Goal: Transaction & Acquisition: Purchase product/service

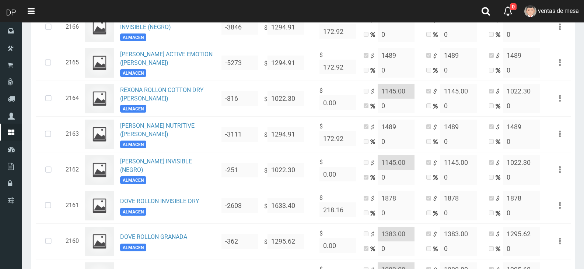
scroll to position [221, 0]
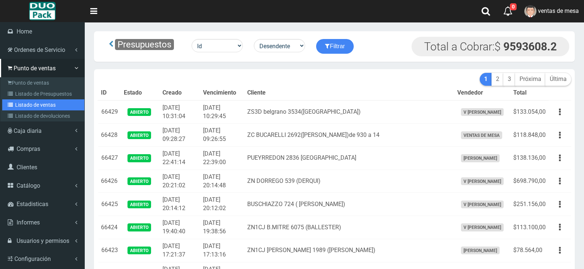
click at [17, 105] on link "Listado de ventas" at bounding box center [43, 104] width 82 height 11
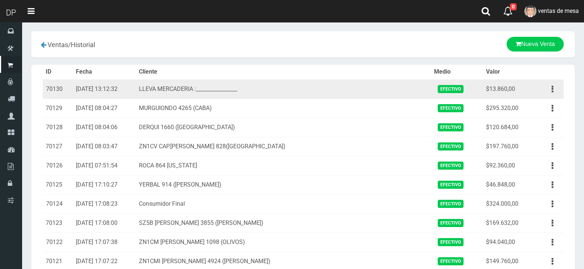
click at [563, 89] on td "Ver Eliminar" at bounding box center [548, 90] width 30 height 20
click at [549, 88] on button "button" at bounding box center [552, 89] width 17 height 13
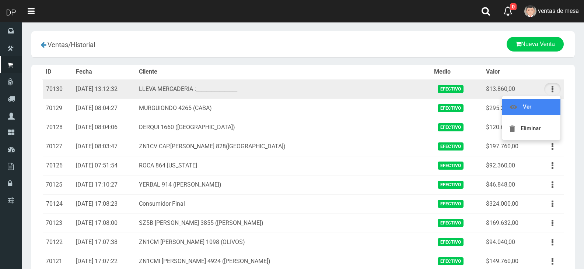
click at [550, 113] on link "Ver" at bounding box center [531, 107] width 58 height 16
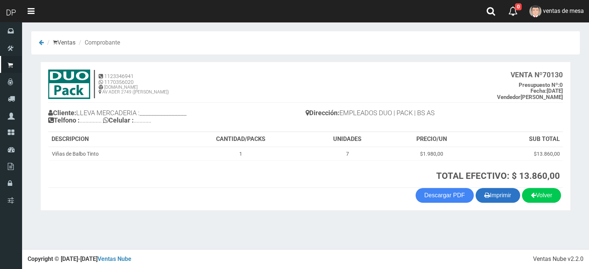
click at [514, 200] on button "Imprimir" at bounding box center [498, 195] width 45 height 15
drag, startPoint x: 322, startPoint y: 81, endPoint x: 327, endPoint y: 75, distance: 7.7
click at [322, 81] on h4 "1123346941 1170356020 WWW.DUOPACKS.COM.AR AV ADER 2749 (MUNRO) VENTA Nº 70130 P…" at bounding box center [305, 86] width 515 height 33
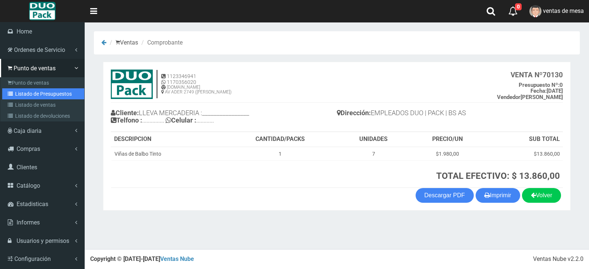
click at [36, 95] on link "Listado de Presupuestos" at bounding box center [43, 93] width 82 height 11
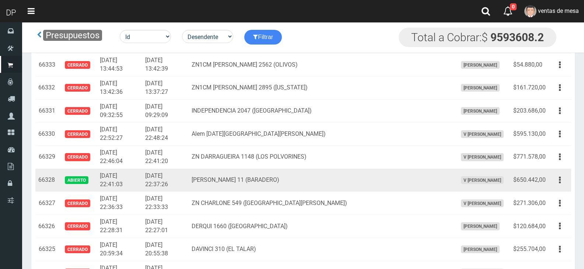
scroll to position [2216, 0]
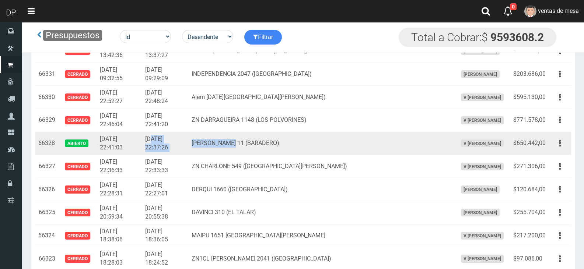
drag, startPoint x: 161, startPoint y: 138, endPoint x: 258, endPoint y: 152, distance: 97.7
click at [258, 152] on tr "66328 Abierto 2025-09-08 22:41:03 2025-09-08 22:37:26 ZN CARRASCO 11 (BARADERO)…" at bounding box center [302, 143] width 535 height 23
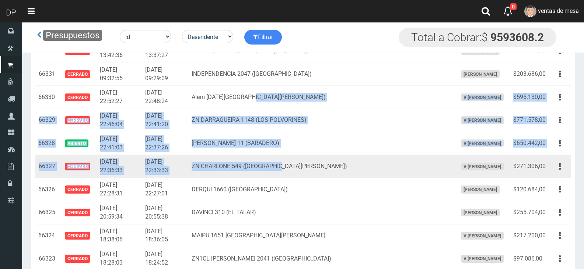
drag, startPoint x: 273, startPoint y: 99, endPoint x: 326, endPoint y: 173, distance: 91.0
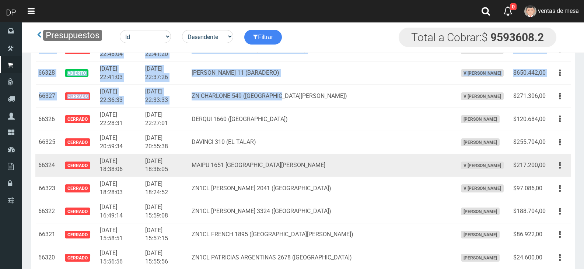
scroll to position [2289, 0]
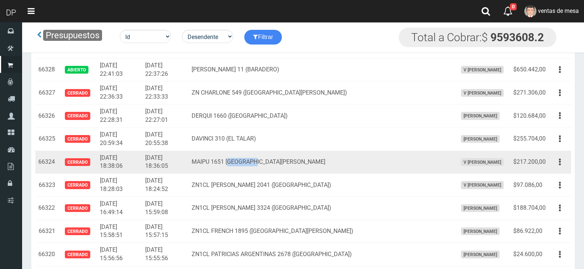
drag, startPoint x: 279, startPoint y: 166, endPoint x: 297, endPoint y: 173, distance: 20.0
click at [286, 168] on td "MAIPU 1651 SAN FERNANDO" at bounding box center [321, 162] width 265 height 23
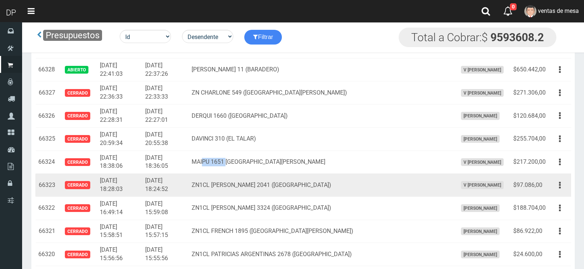
click at [256, 173] on td "MAIPU 1651 SAN FERNANDO" at bounding box center [321, 162] width 265 height 23
drag, startPoint x: 257, startPoint y: 187, endPoint x: 299, endPoint y: 193, distance: 41.6
click at [298, 193] on td "ZN1CL CORONEL BRANDSEN 2041 (VIRREYES)" at bounding box center [321, 185] width 265 height 23
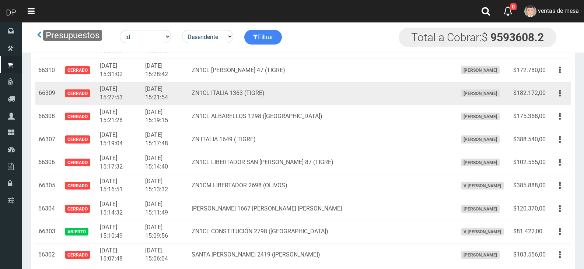
scroll to position [2731, 0]
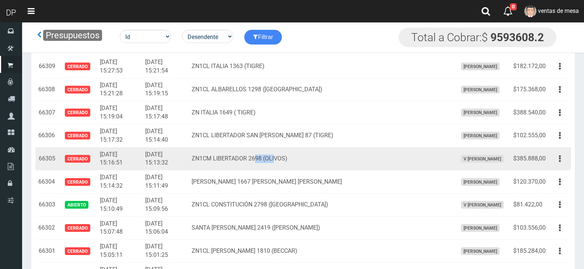
drag, startPoint x: 277, startPoint y: 162, endPoint x: 296, endPoint y: 159, distance: 18.6
click at [296, 159] on td "ZN1CM LIBERTADOR 2698 (OLIVOS)" at bounding box center [321, 158] width 265 height 23
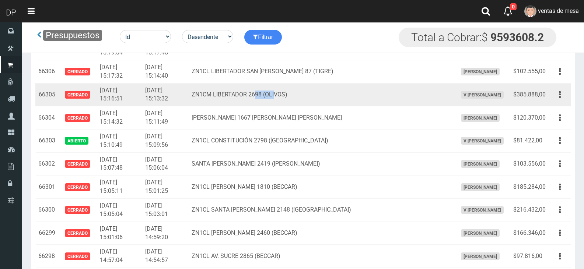
scroll to position [2805, 0]
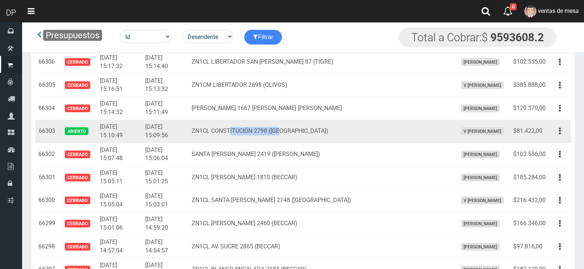
drag, startPoint x: 253, startPoint y: 131, endPoint x: 303, endPoint y: 128, distance: 50.5
click at [303, 128] on td "ZN1CL CONSTITUCIÓN 2798 (VICTORIA)" at bounding box center [321, 131] width 265 height 23
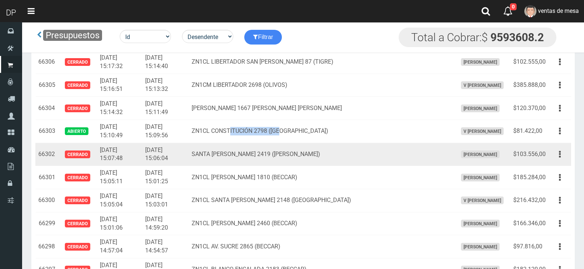
scroll to position [2842, 0]
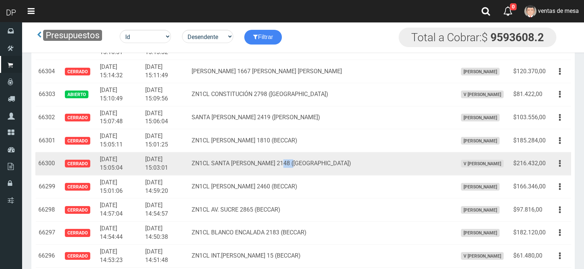
drag, startPoint x: 303, startPoint y: 163, endPoint x: 321, endPoint y: 159, distance: 18.5
click at [321, 159] on td "ZN1CL SANTA ROSA 2148 (VICTORIA)" at bounding box center [321, 163] width 265 height 23
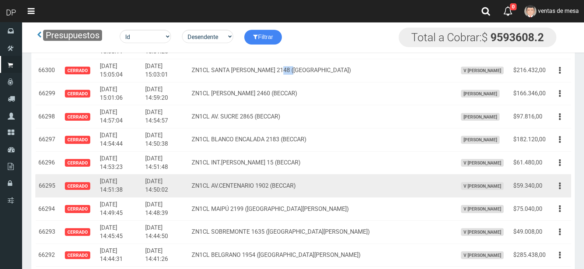
scroll to position [2952, 0]
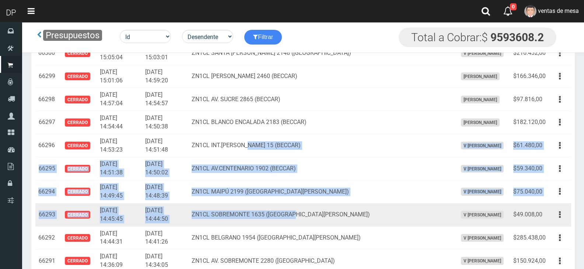
drag, startPoint x: 271, startPoint y: 144, endPoint x: 315, endPoint y: 224, distance: 91.6
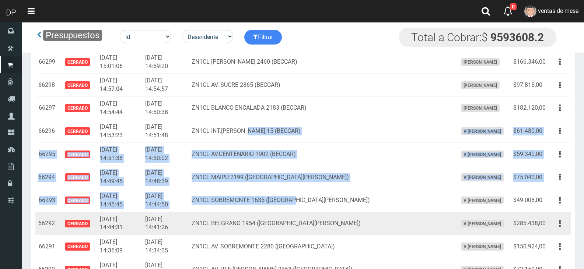
scroll to position [2989, 0]
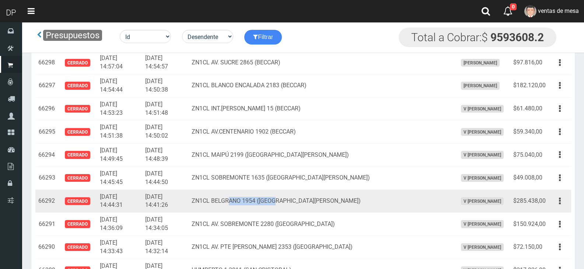
drag, startPoint x: 251, startPoint y: 201, endPoint x: 298, endPoint y: 200, distance: 47.1
click at [298, 200] on td "ZN1CL BELGRANO 1954 (SAN FERNANDO)" at bounding box center [321, 201] width 265 height 23
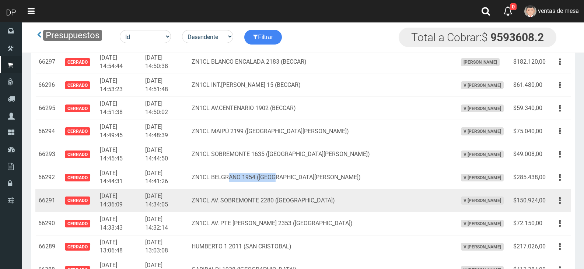
scroll to position [3026, 0]
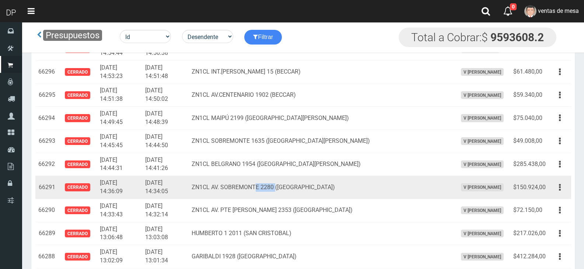
drag, startPoint x: 279, startPoint y: 192, endPoint x: 301, endPoint y: 191, distance: 22.5
click at [300, 191] on td "ZN1CL AV. SOBREMONTE 2280 (VIRREYES)" at bounding box center [321, 187] width 265 height 23
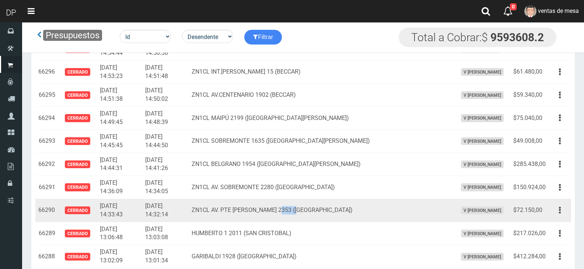
drag, startPoint x: 302, startPoint y: 216, endPoint x: 319, endPoint y: 218, distance: 17.5
click at [319, 218] on td "ZN1CL AV. PTE PERON 2353 (VICTORIA)" at bounding box center [321, 210] width 265 height 23
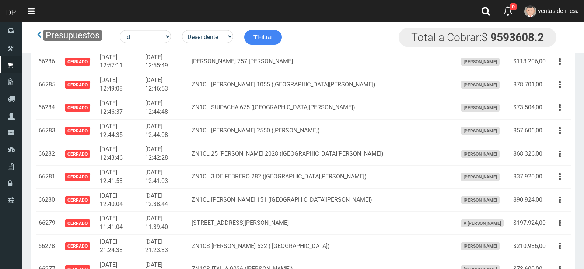
scroll to position [3283, 0]
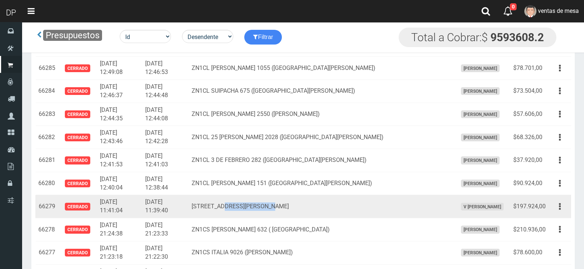
drag, startPoint x: 281, startPoint y: 209, endPoint x: 299, endPoint y: 208, distance: 18.1
click at [295, 209] on td "AV M. ALVEAR 3901 CASEROS" at bounding box center [321, 206] width 265 height 23
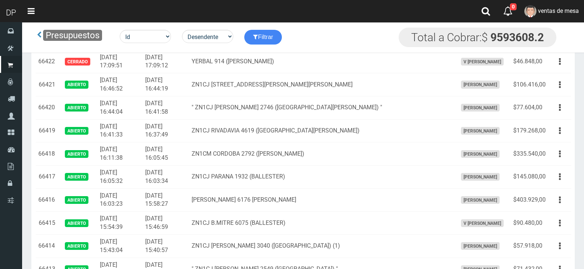
scroll to position [7, 0]
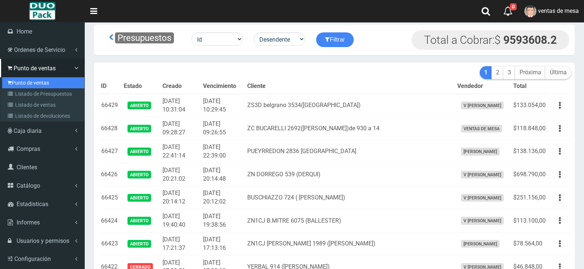
click at [28, 83] on link "Punto de ventas" at bounding box center [43, 82] width 82 height 11
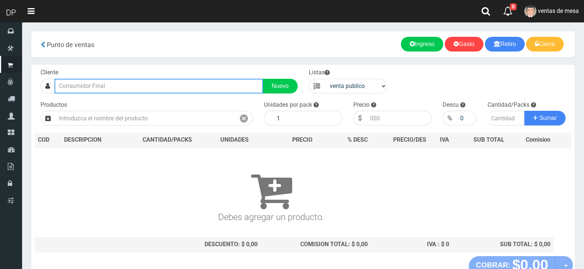
click at [111, 88] on input "text" at bounding box center [158, 86] width 208 height 15
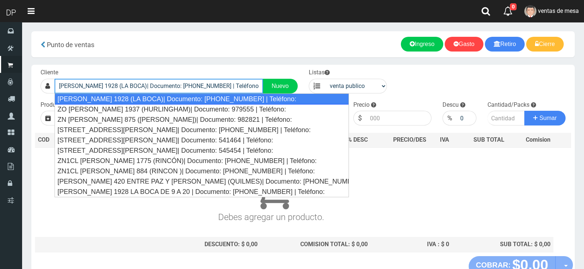
type input "[PERSON_NAME] 1928 (LA BOCA)| Documento: [PHONE_NUMBER] | Teléfono:"
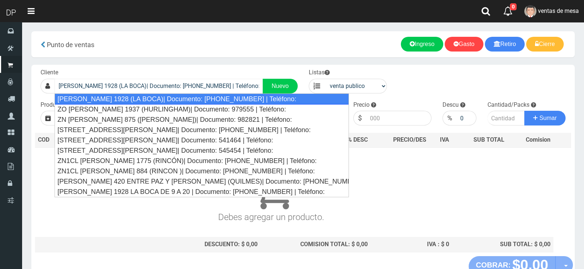
select select "2"
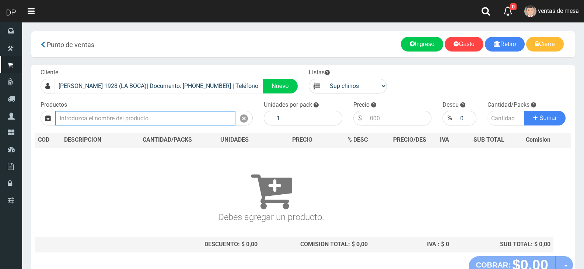
type input "1"
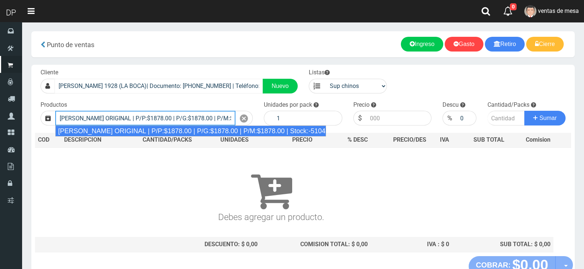
type input "[PERSON_NAME] ORIGINAL | P/P:$1878.00 | P/G:$1878.00 | P/M:$1878.00 | Stock:-51…"
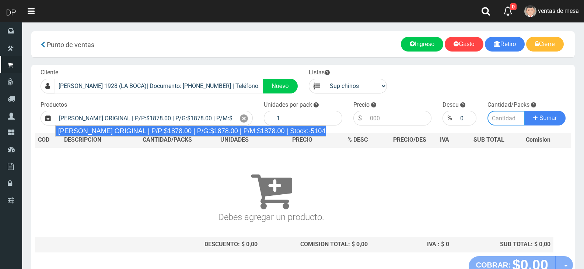
type input "12"
type input "1878.00"
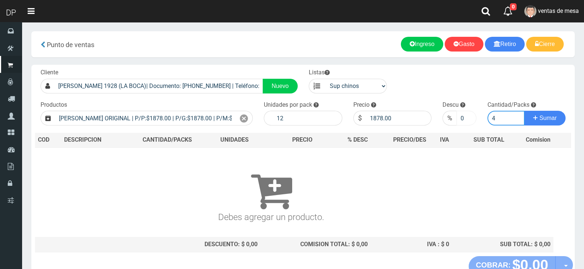
type input "4"
click at [464, 120] on input "0" at bounding box center [466, 118] width 20 height 15
type input "010"
click at [524, 111] on button "Sumar" at bounding box center [544, 118] width 41 height 15
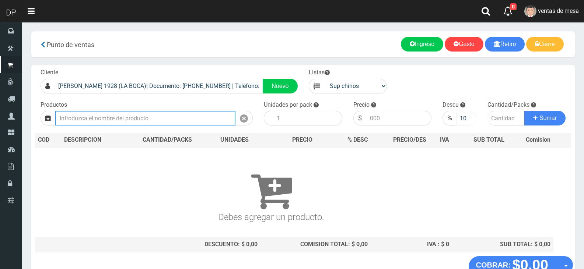
scroll to position [0, 0]
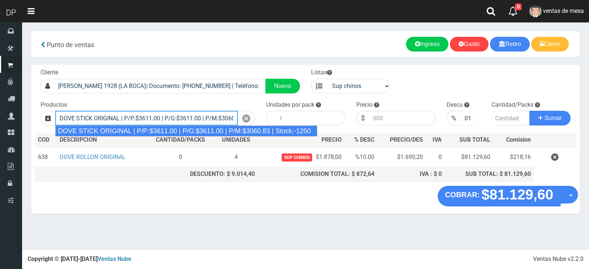
type input "DOVE STICK ORIGINAL | P/P:$3611.00 | P/G:$3611.00 | P/M:$3060.83 | Stock:-1250"
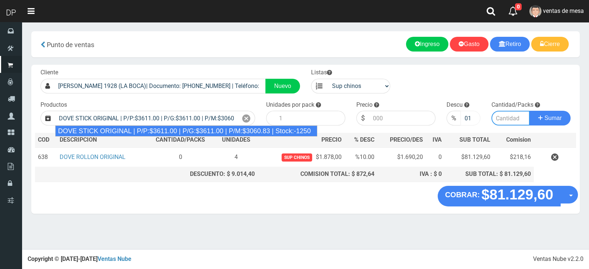
type input "12"
type input "3611.00"
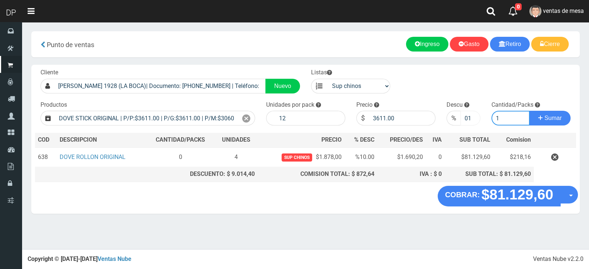
type input "1"
click at [464, 120] on input "010" at bounding box center [471, 118] width 20 height 15
click at [529, 111] on button "Sumar" at bounding box center [549, 118] width 41 height 15
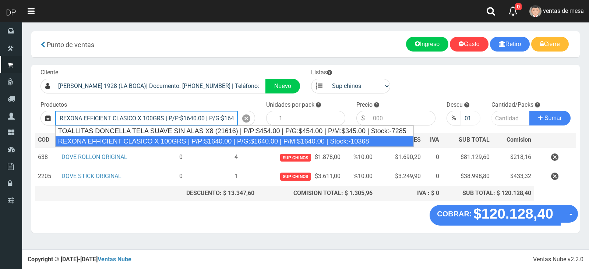
type input "REXONA EFFICIENT CLASICO X 100GRS | P/P:$1640.00 | P/G:$1640.00 | P/M:$1640.00 …"
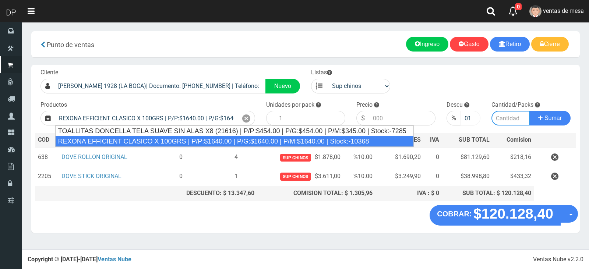
type input "12"
type input "1640.00"
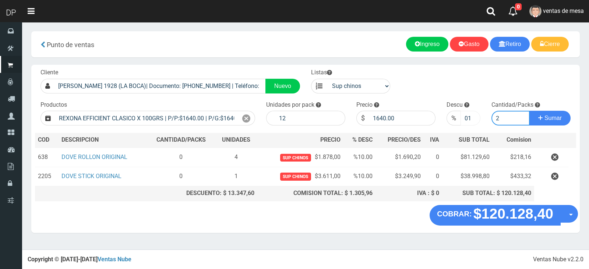
type input "2"
click at [529, 111] on button "Sumar" at bounding box center [549, 118] width 41 height 15
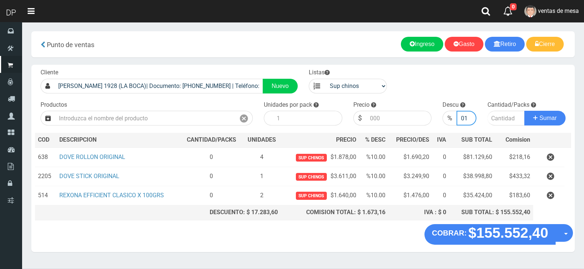
click at [464, 120] on input "010" at bounding box center [466, 118] width 20 height 15
type input "10"
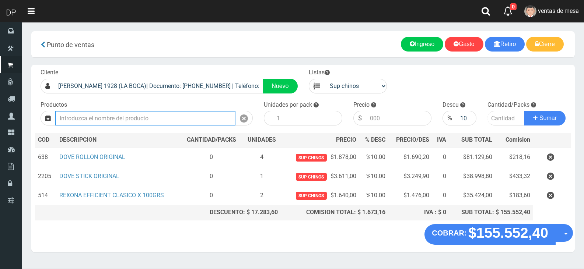
click at [186, 121] on input "text" at bounding box center [145, 118] width 180 height 15
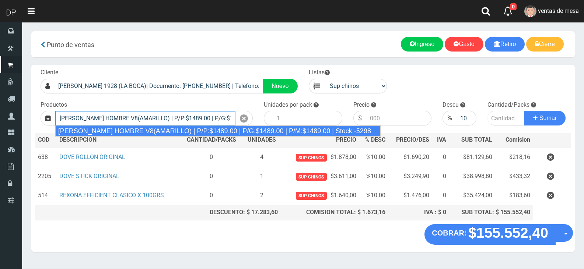
type input "REXONA ROLLON HOMBRE V8(AMARILLO) | P/P:$1489.00 | P/G:$1489.00 | P/M:$1489.00 …"
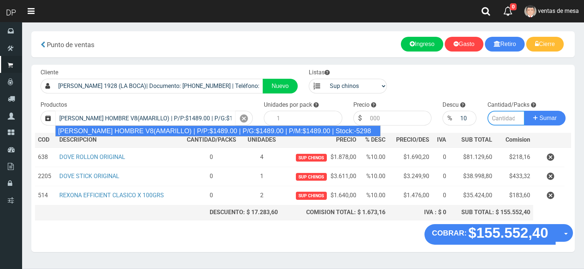
type input "12"
type input "1489.00"
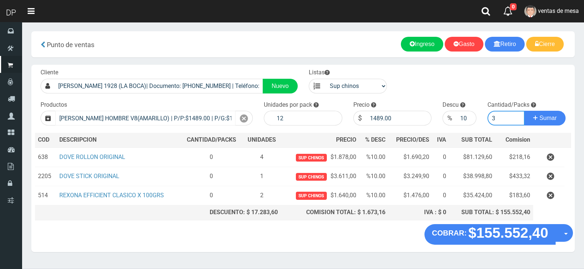
type input "3"
click at [524, 111] on button "Sumar" at bounding box center [544, 118] width 41 height 15
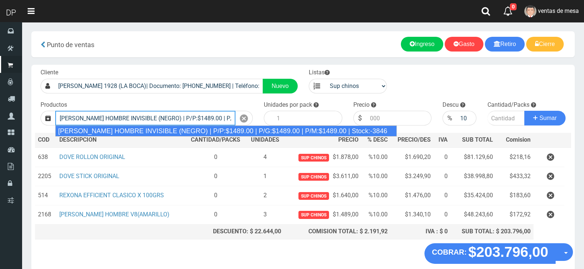
type input "REXONA ROLLON HOMBRE INVISIBLE (NEGRO) | P/P:$1489.00 | P/G:$1489.00 | P/M:$148…"
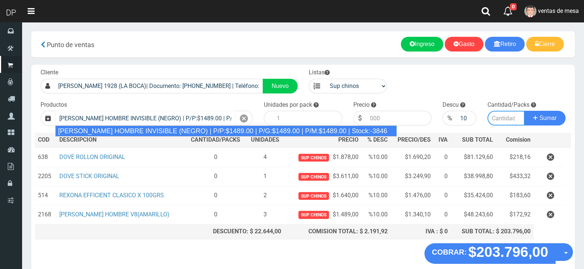
type input "12"
type input "1489.00"
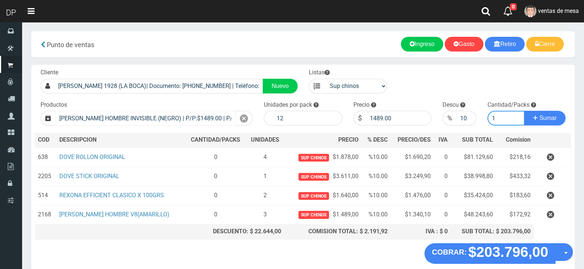
type input "1"
click at [524, 111] on button "Sumar" at bounding box center [544, 118] width 41 height 15
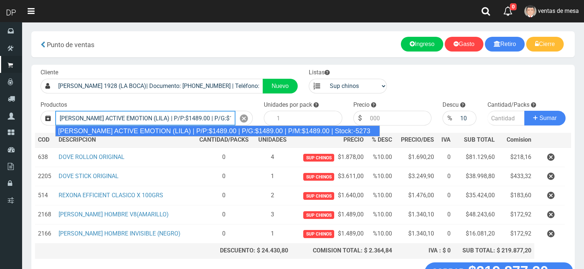
type input "REXONA ROLLON ACTIVE EMOTION (LILA) | P/P:$1489.00 | P/G:$1489.00 | P/M:$1489.0…"
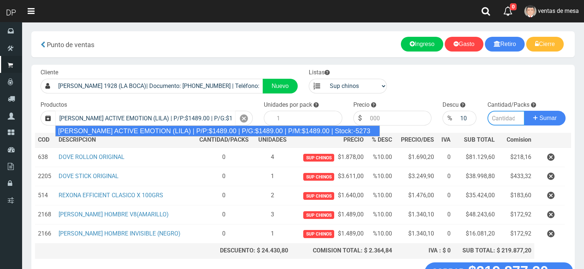
type input "12"
type input "1489.00"
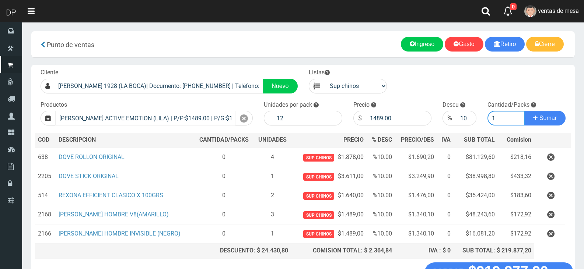
type input "1"
click at [524, 111] on button "Sumar" at bounding box center [544, 118] width 41 height 15
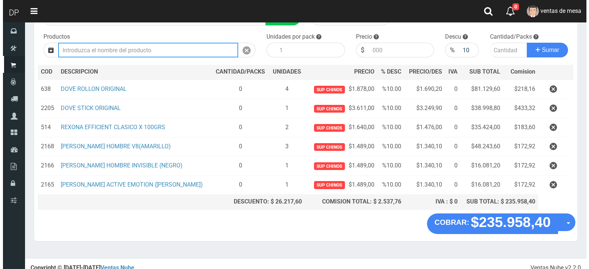
scroll to position [74, 0]
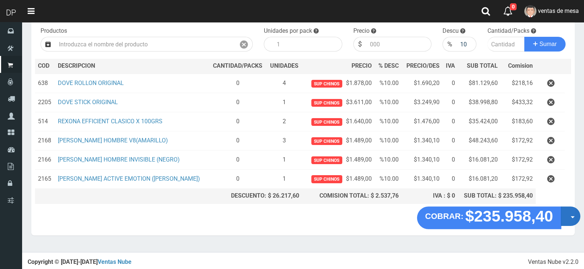
click at [568, 215] on button "Opciones" at bounding box center [570, 217] width 20 height 20
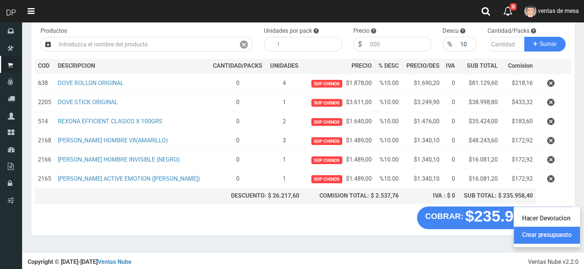
click at [560, 235] on link "Crear presupuesto" at bounding box center [547, 235] width 66 height 17
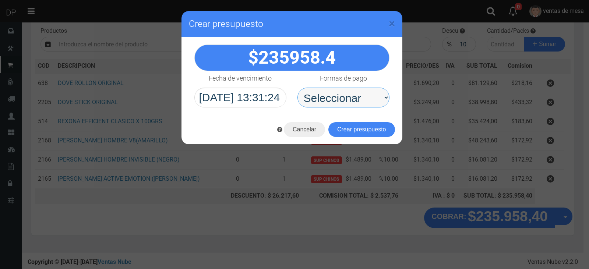
drag, startPoint x: 335, startPoint y: 109, endPoint x: 340, endPoint y: 107, distance: 5.4
click at [337, 105] on select "Seleccionar Efectivo Tarjeta de Crédito Depósito Débito" at bounding box center [343, 98] width 92 height 20
select select "Efectivo"
click at [297, 88] on select "Seleccionar Efectivo Tarjeta de Crédito Depósito Débito" at bounding box center [343, 98] width 92 height 20
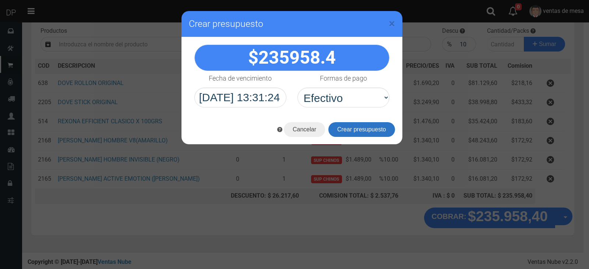
click at [355, 128] on button "Crear presupuesto" at bounding box center [361, 129] width 67 height 15
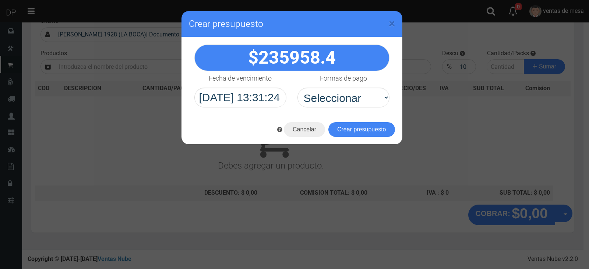
scroll to position [49, 0]
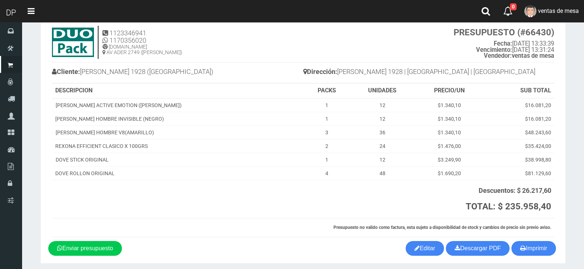
scroll to position [37, 0]
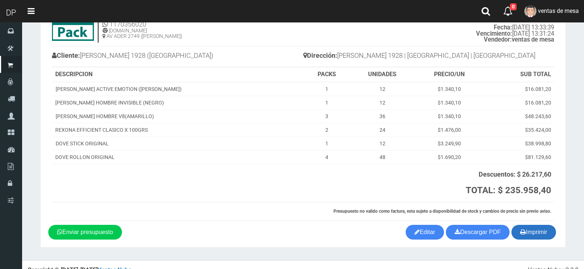
click at [528, 235] on button "Imprimir" at bounding box center [533, 232] width 45 height 15
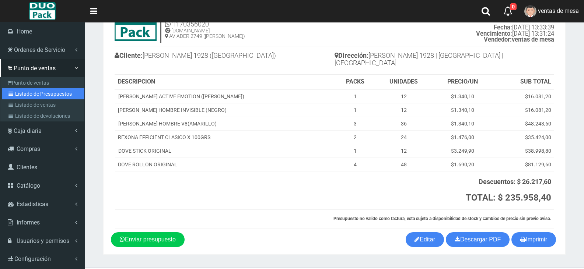
click at [16, 93] on link "Listado de Presupuestos" at bounding box center [43, 93] width 82 height 11
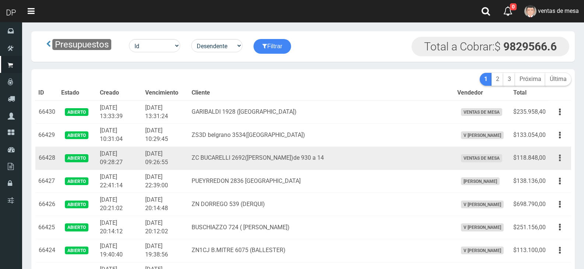
click at [559, 158] on icon "button" at bounding box center [560, 158] width 2 height 13
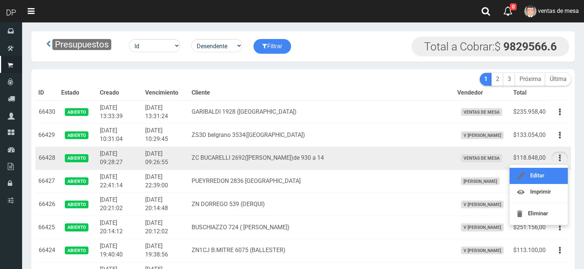
click at [554, 171] on link "Editar" at bounding box center [538, 176] width 58 height 16
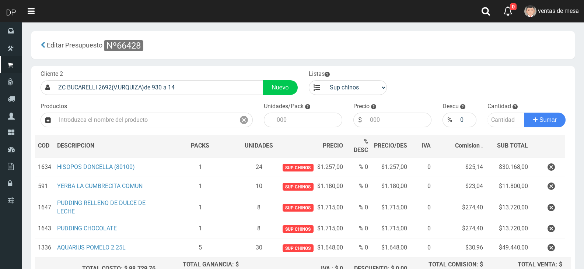
scroll to position [37, 0]
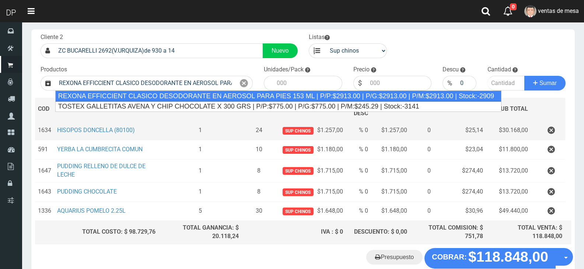
type input "REXONA EFFICCIENT CLASICO DESODORANTE EN AEROSOL PARA PIES 153 ML | P/P:$2913.0…"
type input "12"
type input "2913.00"
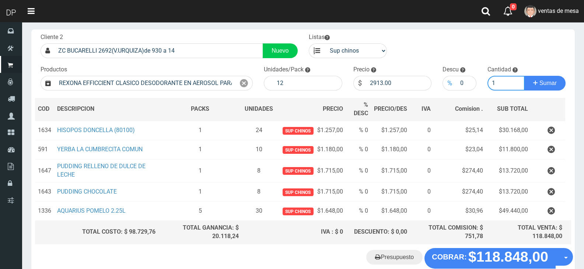
type input "1"
click at [454, 82] on div "%" at bounding box center [449, 83] width 14 height 15
click at [458, 82] on input "0" at bounding box center [466, 83] width 20 height 15
type input "10"
click at [524, 76] on button "Sumar" at bounding box center [544, 83] width 41 height 15
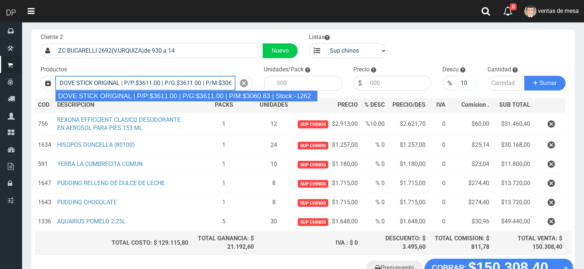
type input "DOVE STICK ORIGINAL | P/P:$3611.00 | P/G:$3611.00 | P/M:$3060.83 | Stock:-1262"
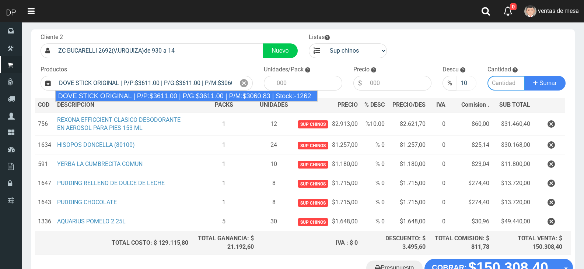
type input "12"
type input "3611.00"
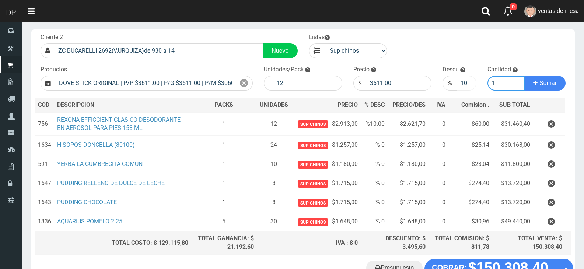
type input "1"
click at [524, 76] on button "Sumar" at bounding box center [544, 83] width 41 height 15
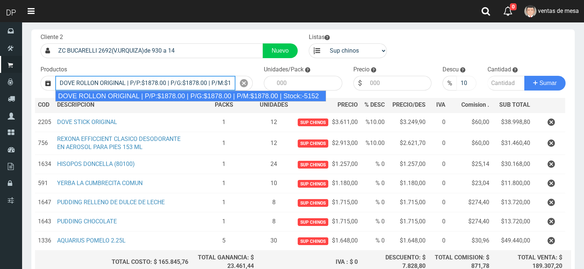
type input "DOVE ROLLON ORIGINAL | P/P:$1878.00 | P/G:$1878.00 | P/M:$1878.00 | Stock:-5152"
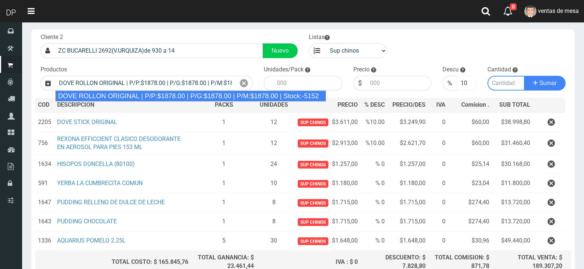
type input "12"
type input "1878.00"
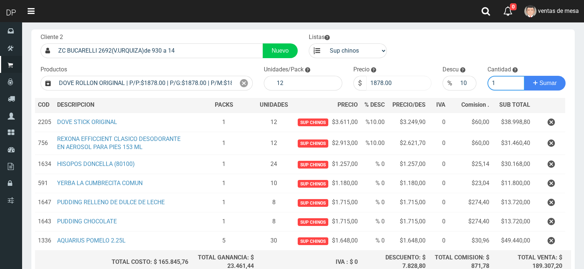
type input "1"
click at [524, 76] on button "Sumar" at bounding box center [544, 83] width 41 height 15
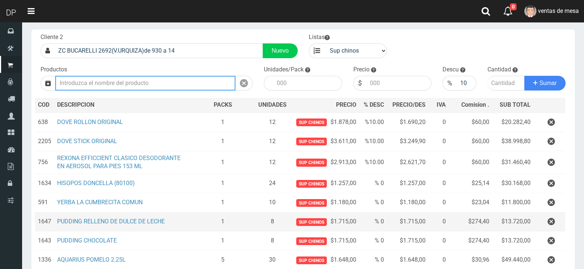
scroll to position [110, 0]
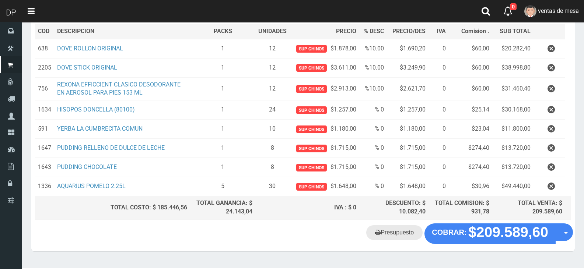
click at [409, 236] on link "Presupuesto" at bounding box center [394, 232] width 56 height 15
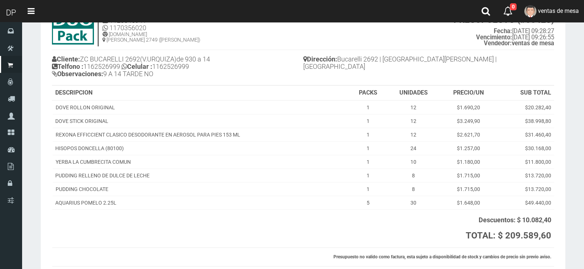
scroll to position [74, 0]
